Goal: Information Seeking & Learning: Learn about a topic

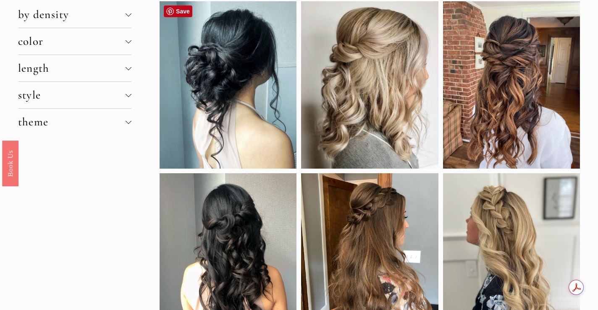
scroll to position [81, 0]
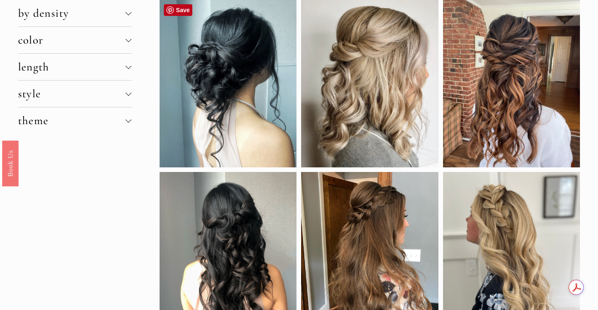
click at [228, 105] on div at bounding box center [228, 84] width 137 height 168
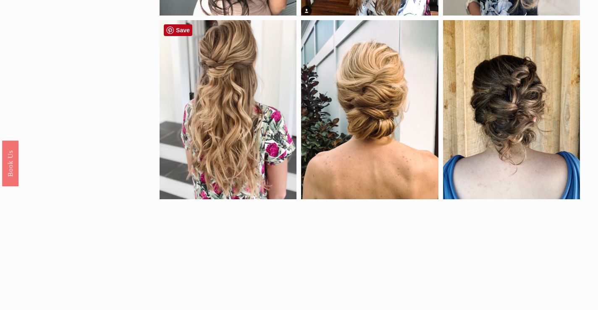
scroll to position [421, 0]
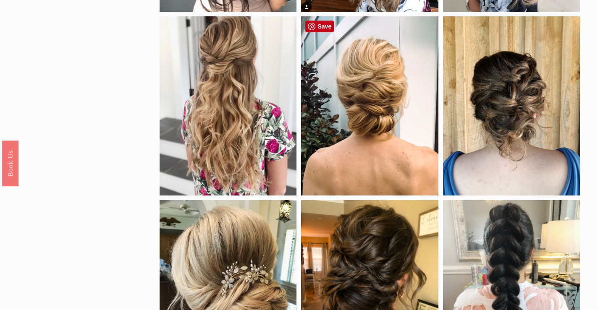
click at [342, 140] on div at bounding box center [369, 105] width 137 height 179
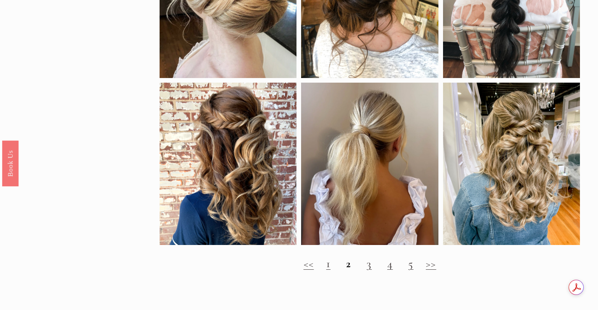
scroll to position [770, 0]
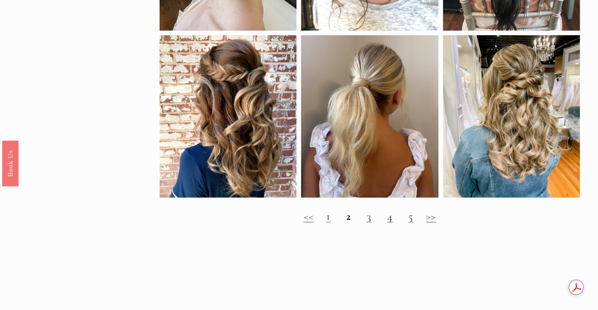
click at [327, 218] on link "1" at bounding box center [328, 217] width 4 height 14
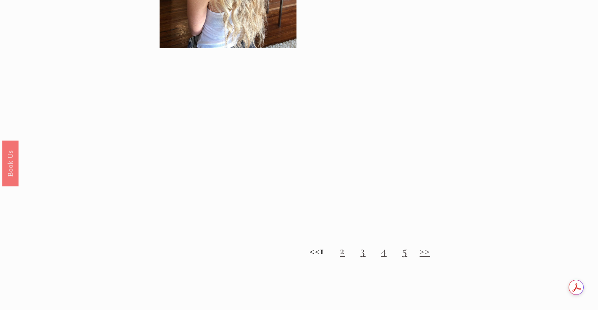
scroll to position [756, 0]
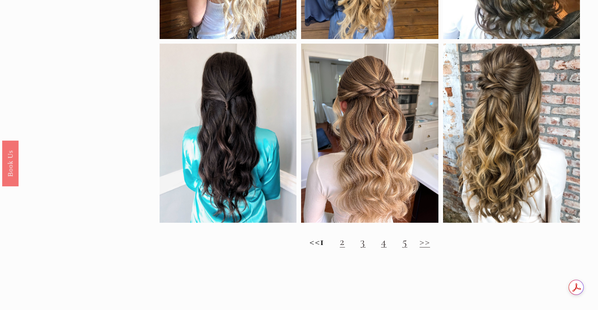
click at [345, 244] on link "2" at bounding box center [342, 242] width 5 height 14
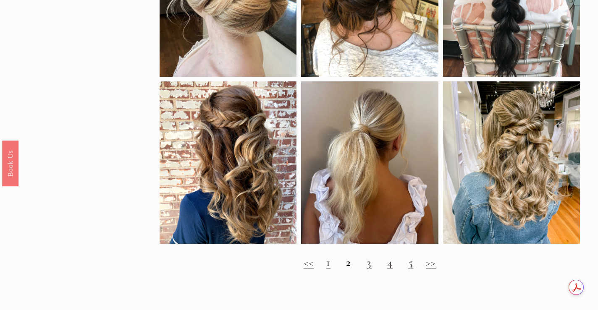
scroll to position [741, 0]
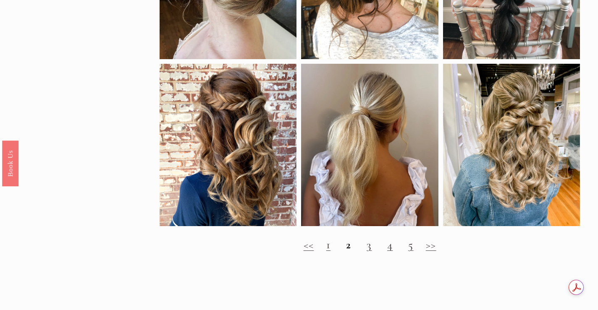
click at [368, 250] on link "3" at bounding box center [369, 245] width 5 height 14
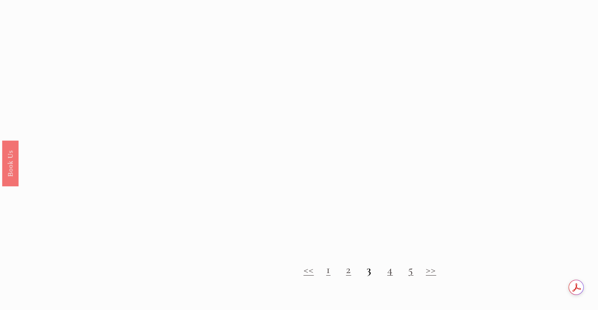
scroll to position [717, 0]
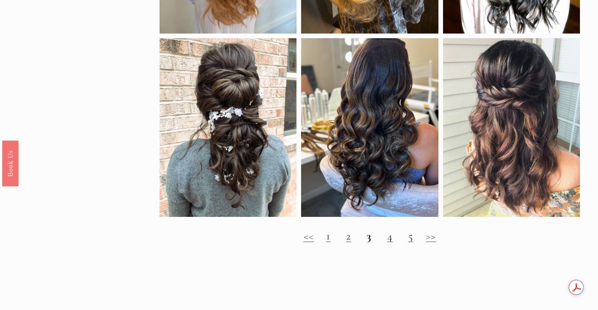
click at [388, 239] on link "4" at bounding box center [389, 236] width 5 height 14
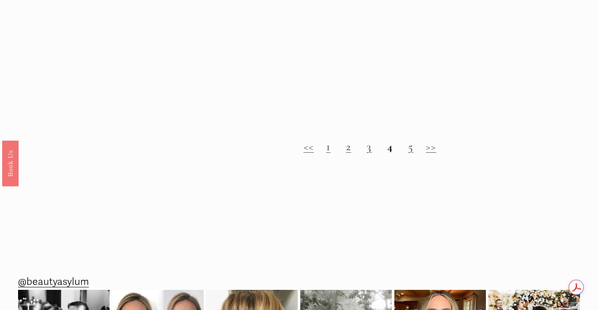
scroll to position [823, 0]
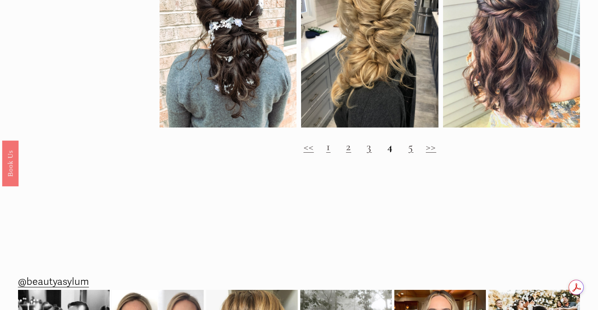
click at [410, 150] on link "5" at bounding box center [410, 147] width 5 height 14
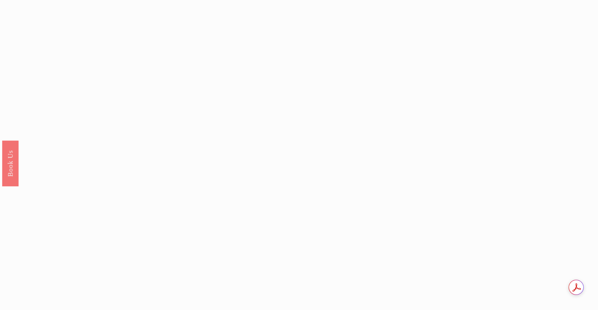
scroll to position [731, 0]
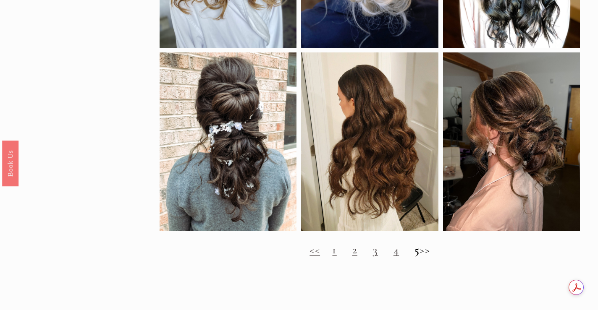
click at [391, 258] on div "<< 1 2 3 4 5 >>" at bounding box center [370, 250] width 420 height 29
click at [394, 252] on link "4" at bounding box center [396, 250] width 5 height 14
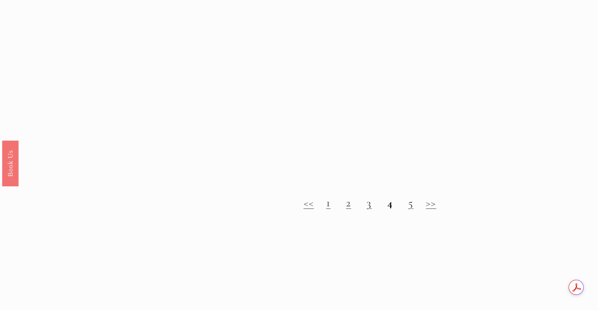
scroll to position [768, 0]
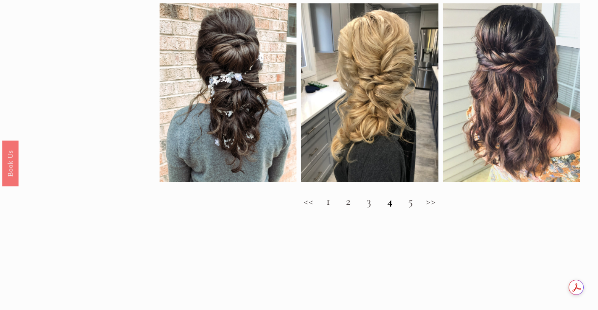
click at [326, 205] on link "1" at bounding box center [328, 201] width 4 height 14
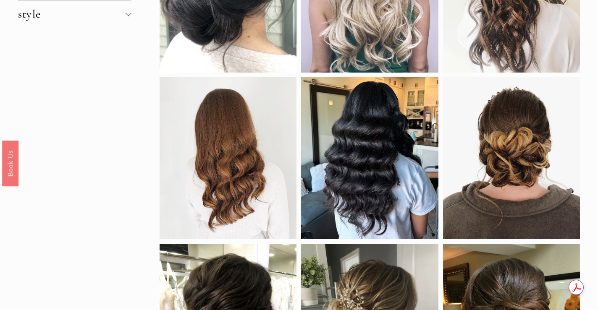
scroll to position [261, 0]
